Goal: Browse casually

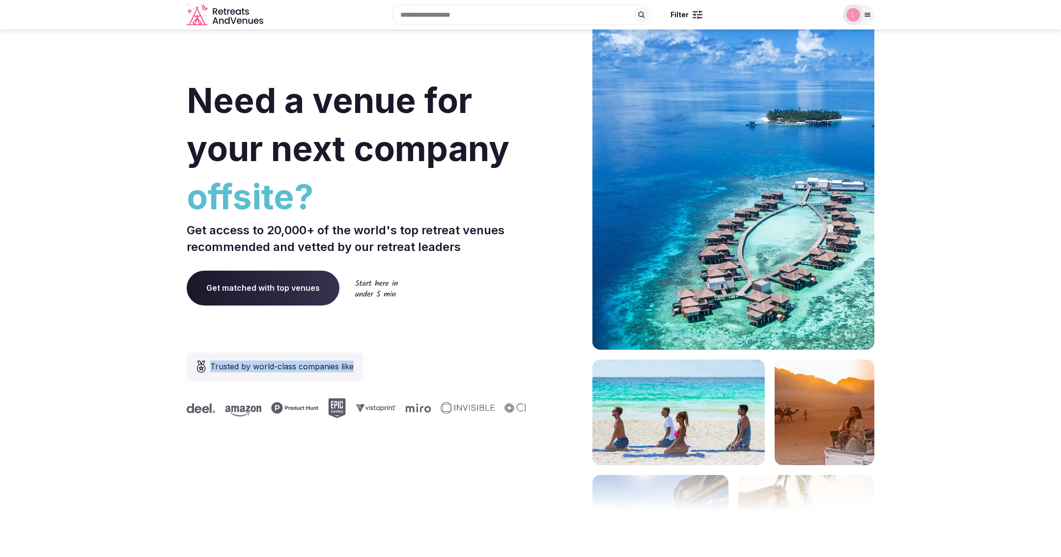
drag, startPoint x: 354, startPoint y: 368, endPoint x: 211, endPoint y: 366, distance: 142.5
click at [211, 366] on div "Trusted by world-class companies like" at bounding box center [275, 367] width 177 height 28
copy span "Trusted by world-class companies like"
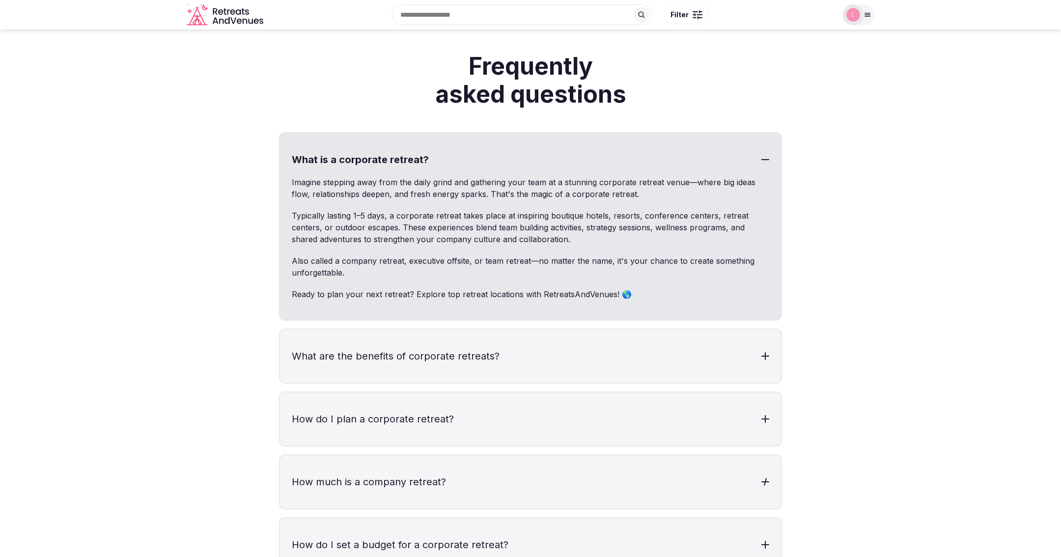
scroll to position [2745, 0]
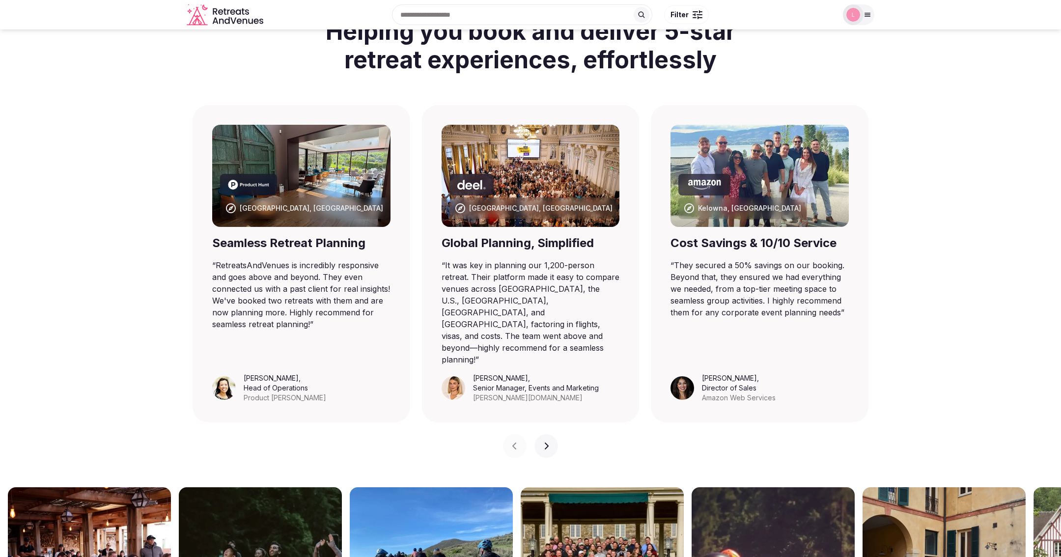
scroll to position [579, 0]
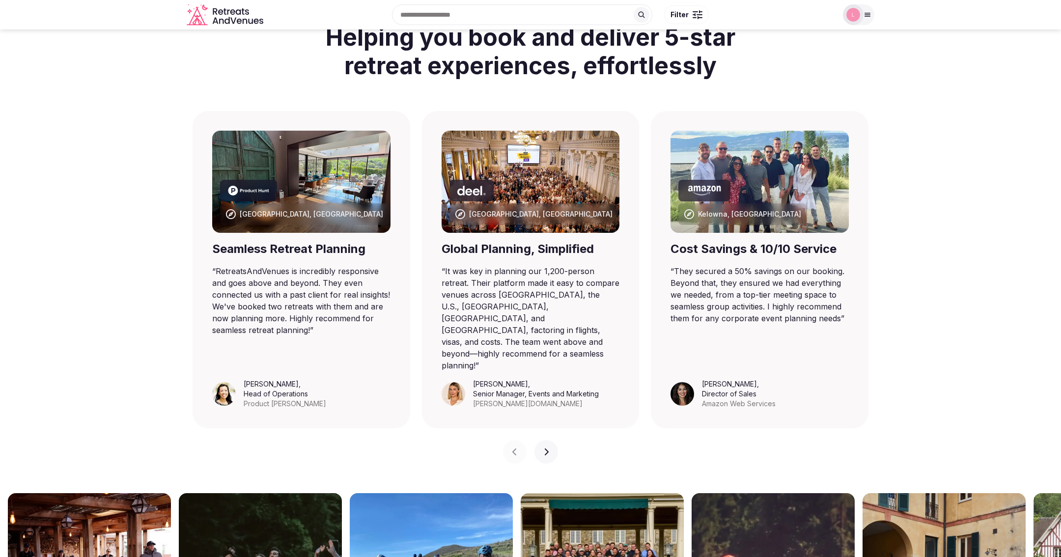
click at [545, 448] on icon "button" at bounding box center [546, 452] width 8 height 8
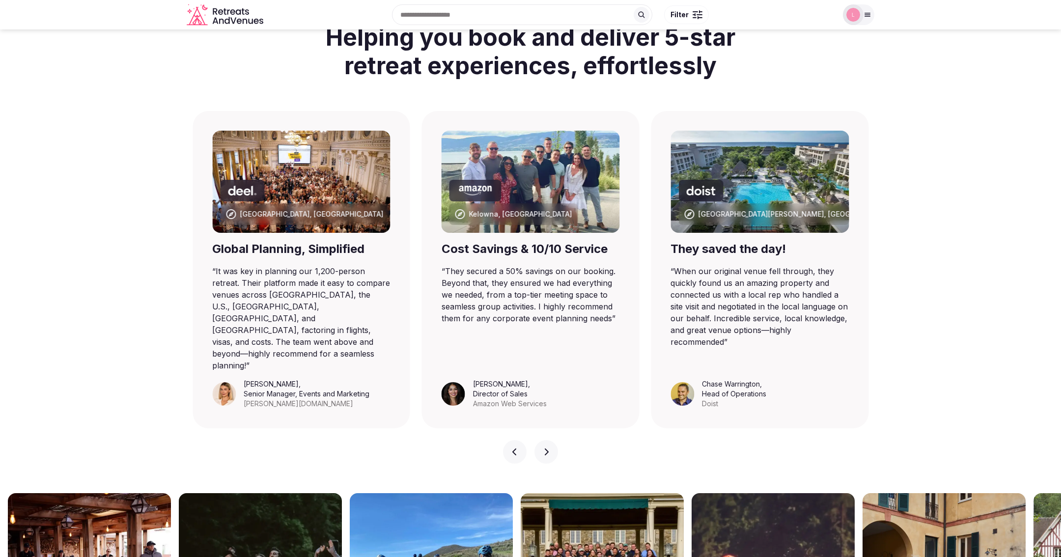
click at [546, 448] on icon "button" at bounding box center [546, 452] width 8 height 8
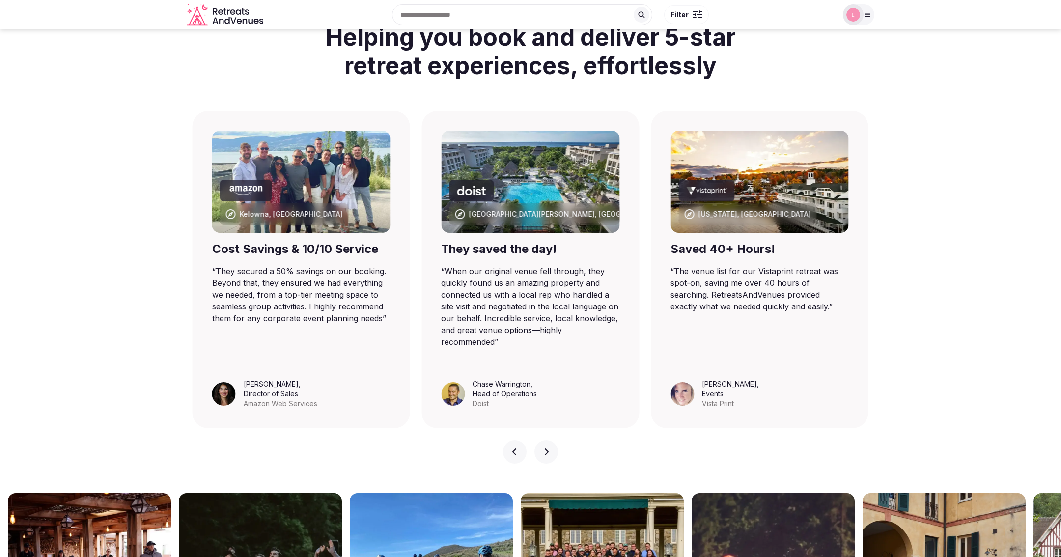
click at [546, 448] on icon "button" at bounding box center [546, 452] width 8 height 8
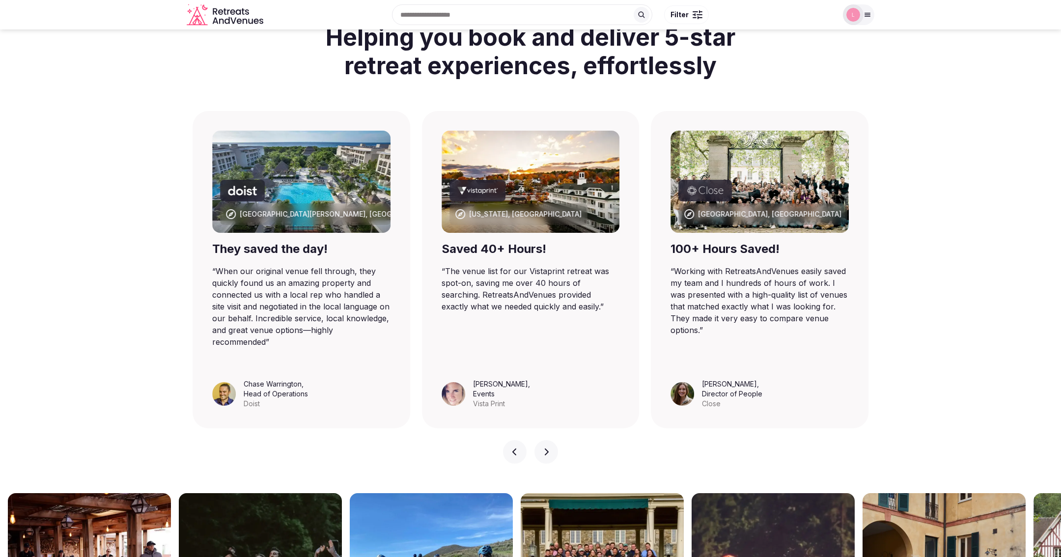
click at [546, 448] on icon "button" at bounding box center [546, 452] width 8 height 8
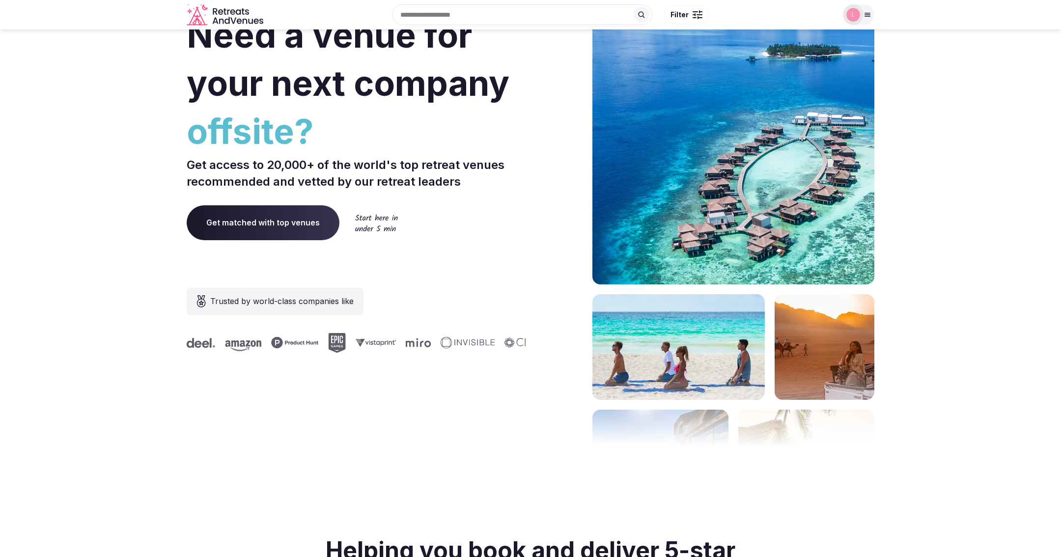
scroll to position [0, 0]
